Goal: Information Seeking & Learning: Learn about a topic

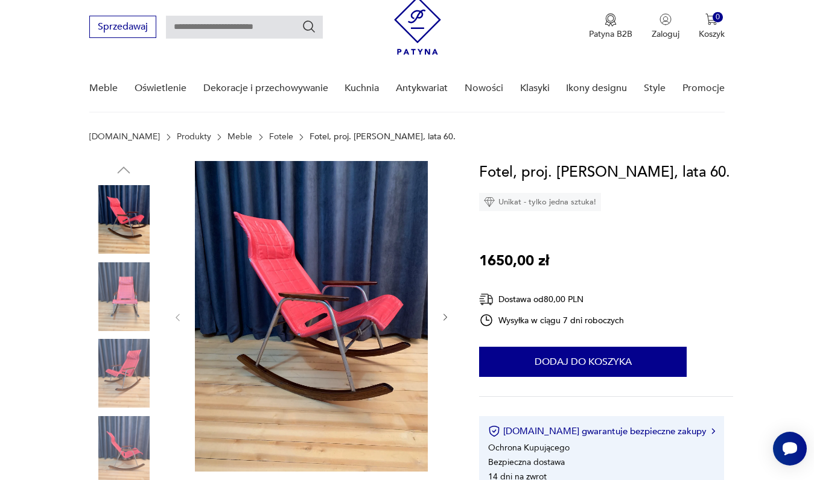
scroll to position [39, 0]
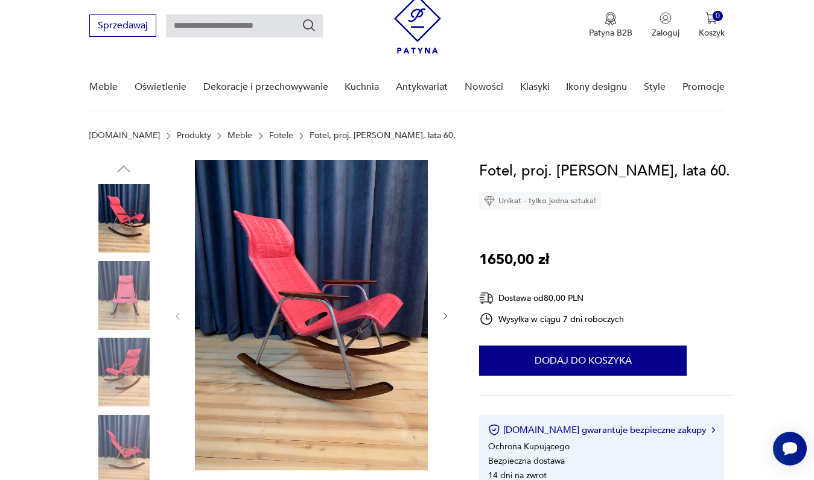
click at [269, 135] on link "Fotele" at bounding box center [281, 136] width 24 height 10
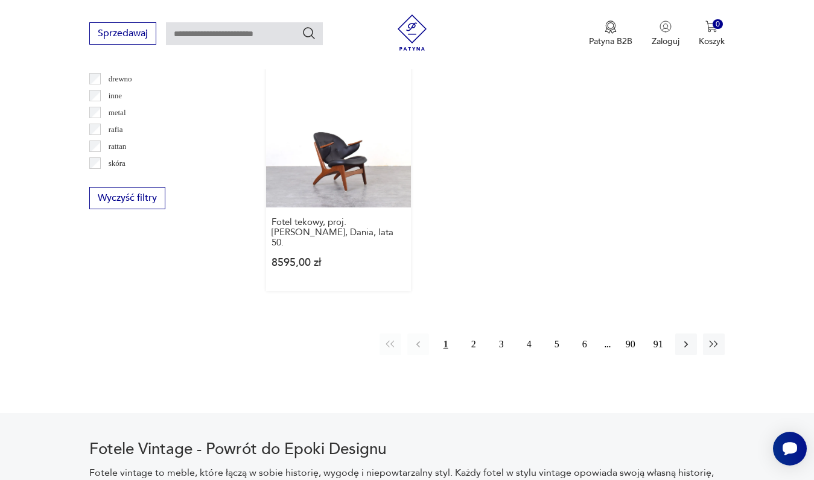
scroll to position [1772, 0]
click at [471, 354] on button "2" at bounding box center [474, 343] width 22 height 22
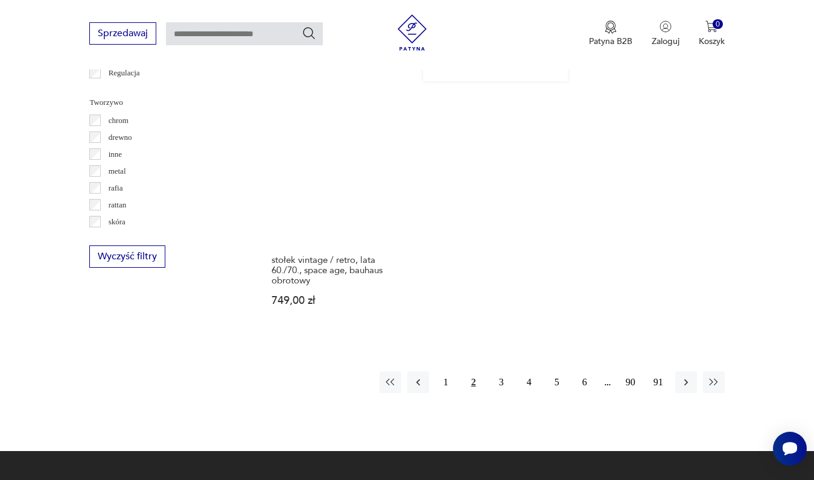
scroll to position [1714, 0]
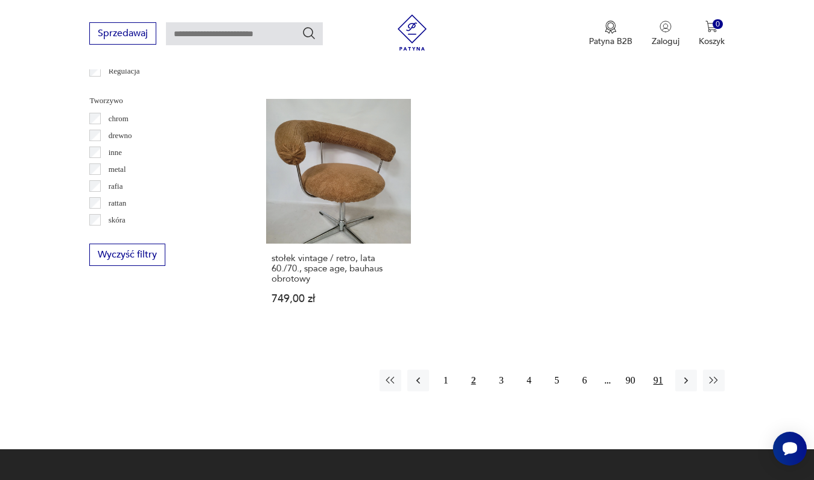
click at [659, 386] on button "91" at bounding box center [658, 381] width 22 height 22
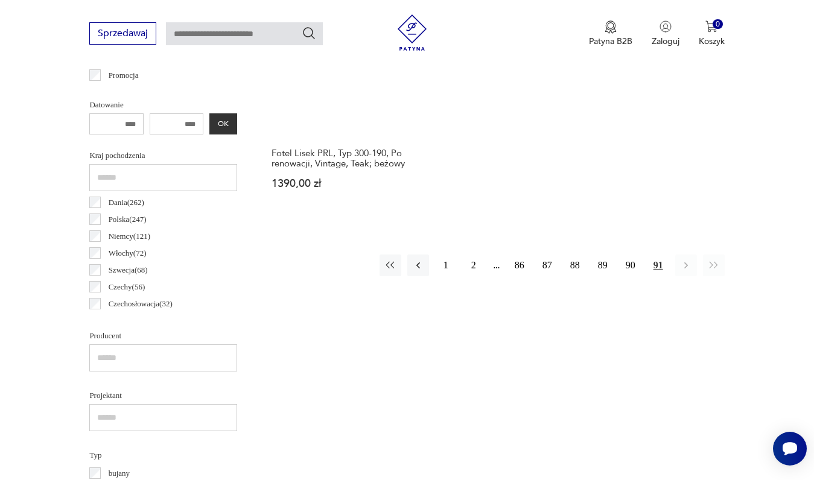
scroll to position [579, 0]
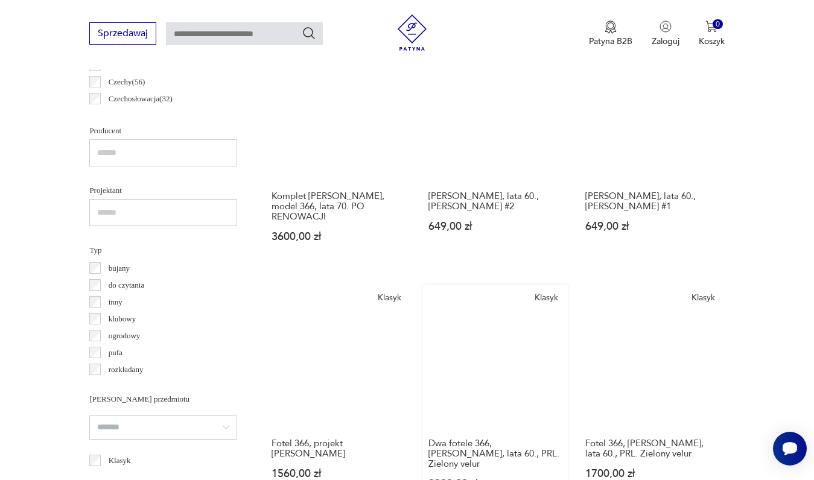
scroll to position [771, 0]
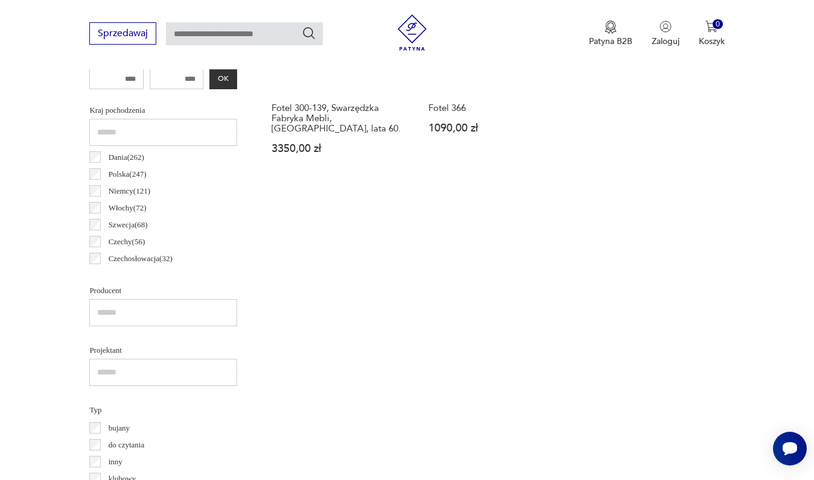
scroll to position [594, 0]
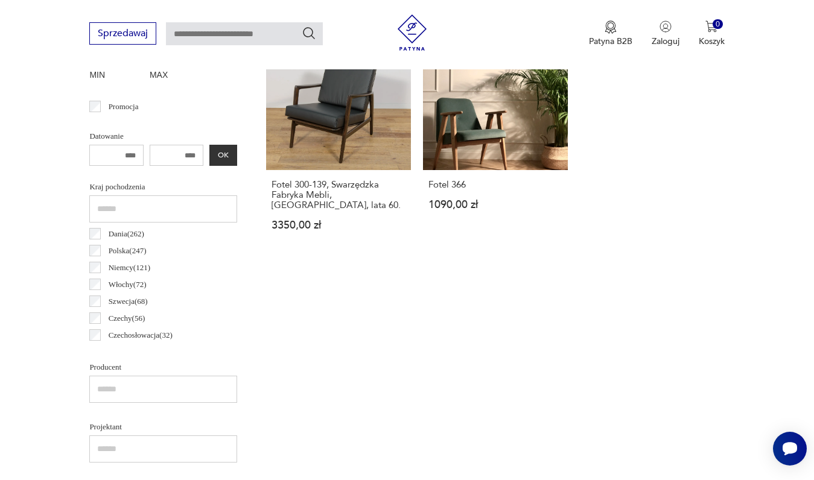
scroll to position [520, 0]
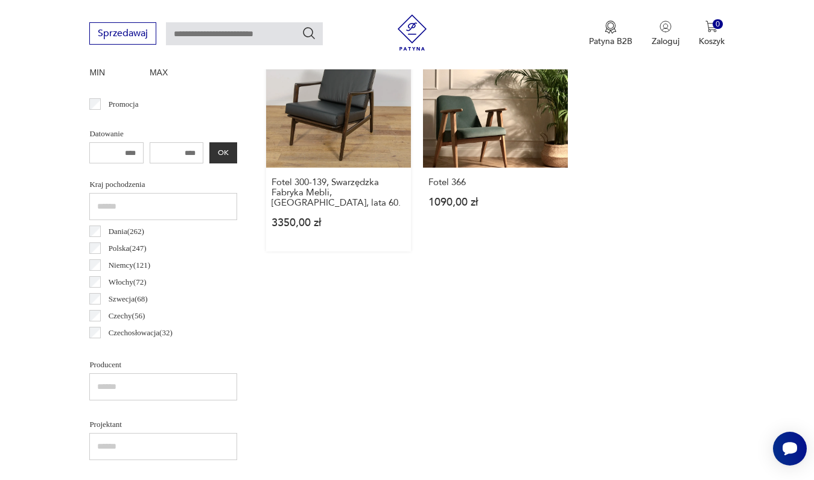
scroll to position [321, 0]
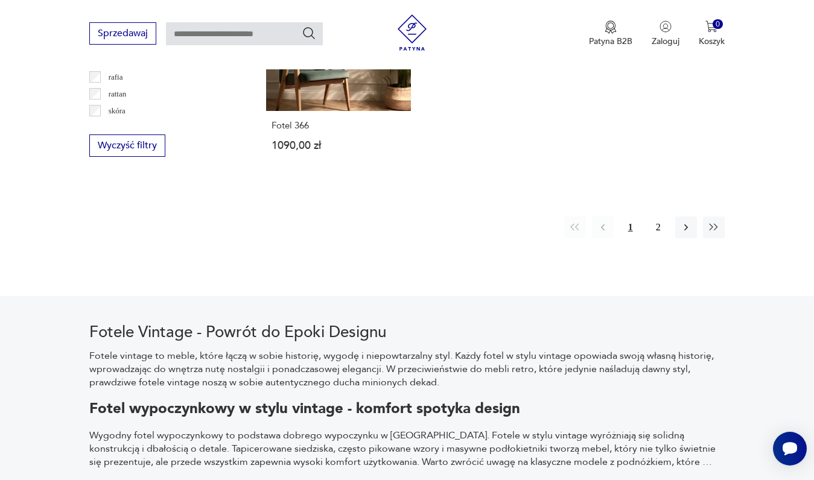
scroll to position [1835, 0]
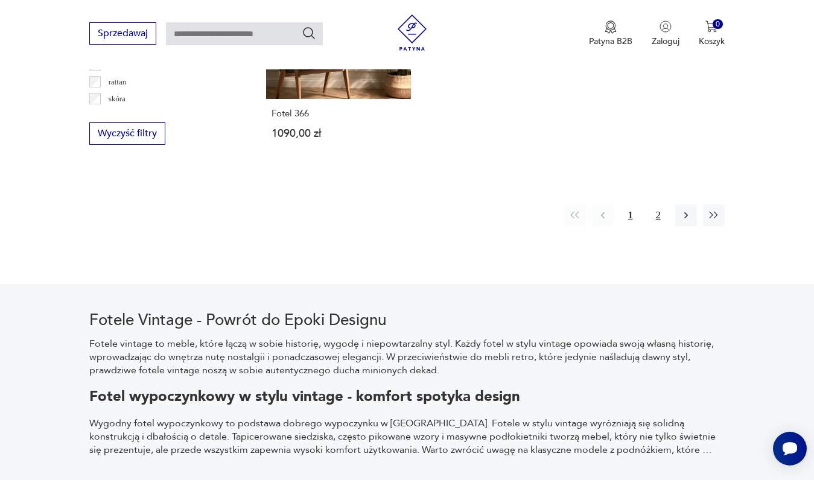
click at [657, 226] on button "2" at bounding box center [658, 216] width 22 height 22
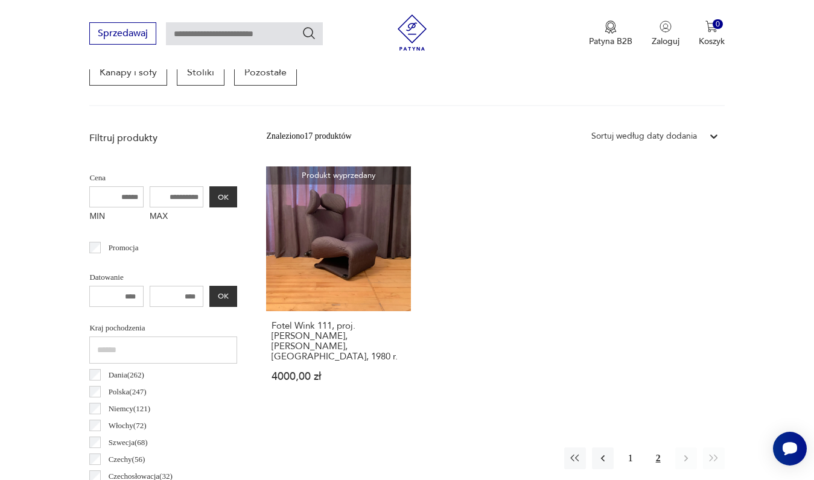
scroll to position [378, 0]
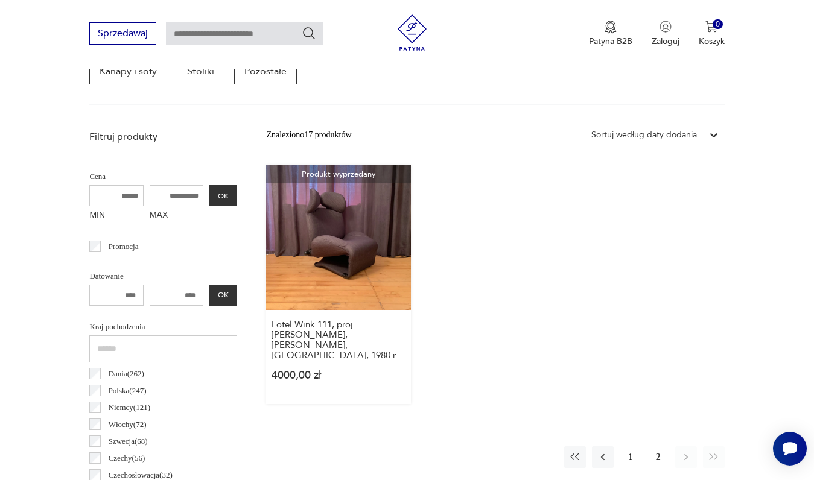
click at [321, 258] on link "Produkt wyprzedany Fotel Wink 111, proj. [PERSON_NAME], [PERSON_NAME], [GEOGRAP…" at bounding box center [338, 284] width 145 height 239
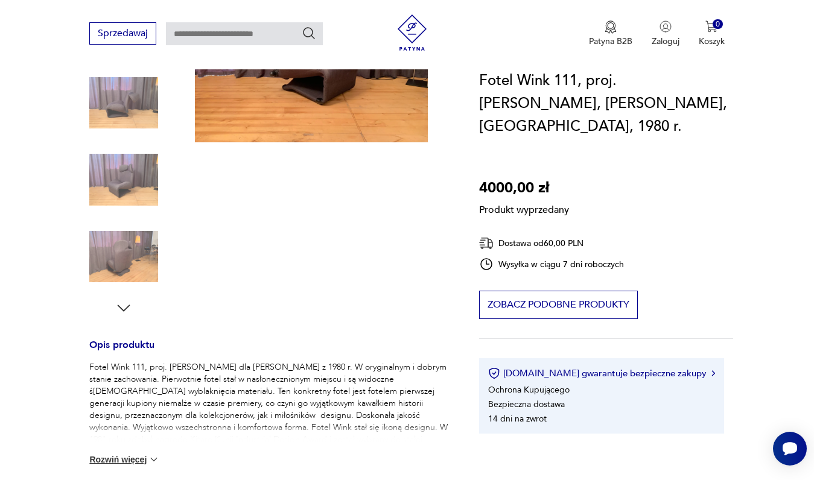
scroll to position [227, 0]
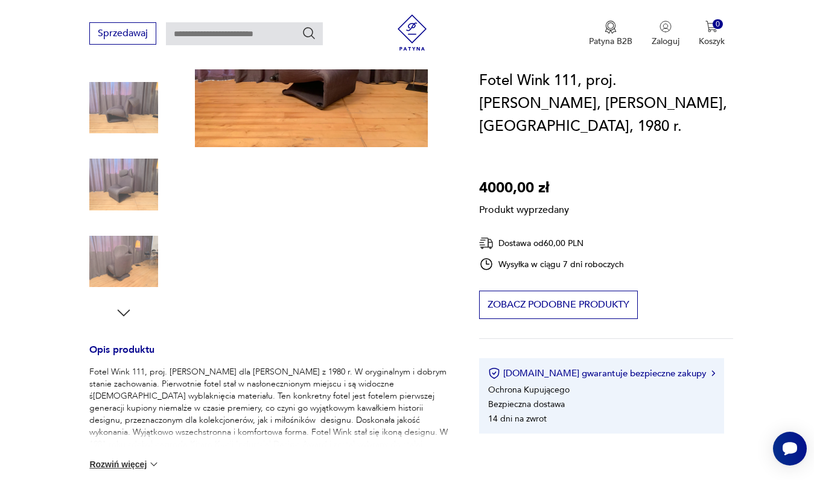
click at [117, 253] on div "Produkt wyprzedany Opis produktu Fotel Wink 111, proj. [PERSON_NAME] dla [PERSO…" at bounding box center [269, 354] width 361 height 764
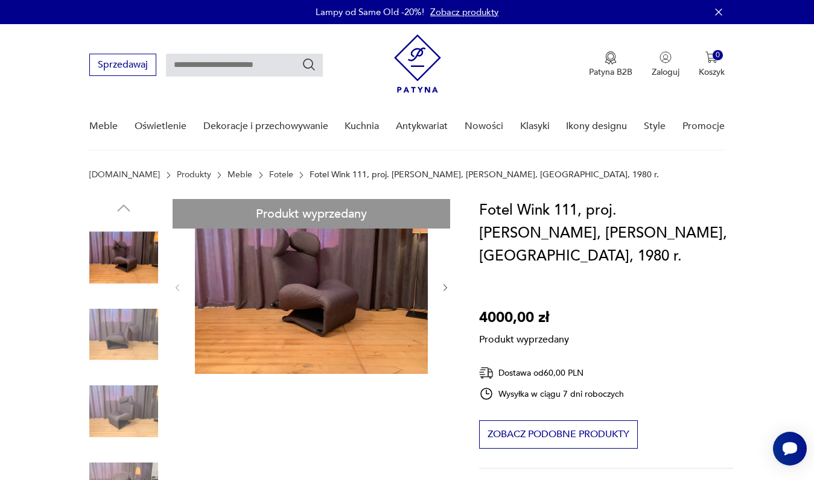
scroll to position [0, 0]
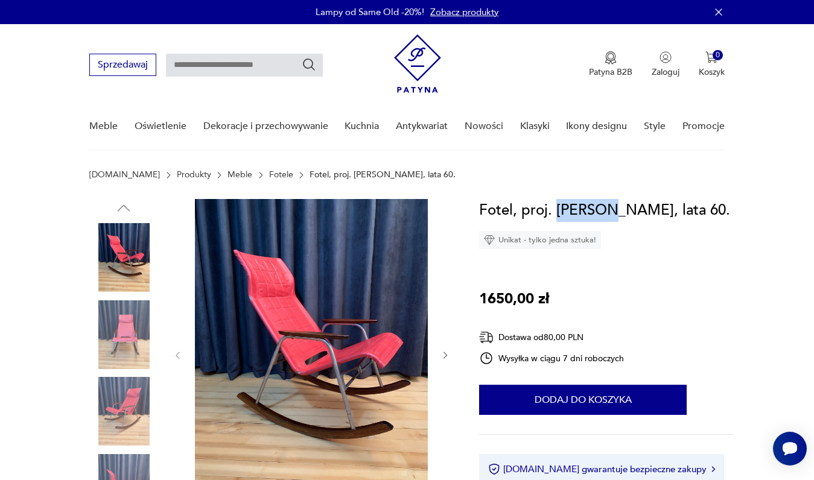
drag, startPoint x: 603, startPoint y: 208, endPoint x: 555, endPoint y: 211, distance: 48.4
click at [555, 211] on h1 "Fotel, proj. [PERSON_NAME], lata 60." at bounding box center [604, 210] width 251 height 23
copy h1 "Takeshi"
